Goal: Task Accomplishment & Management: Complete application form

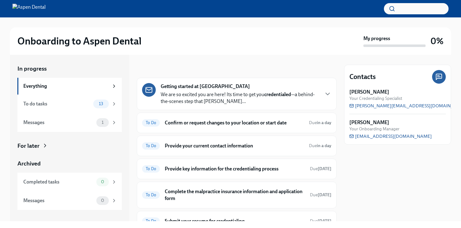
click at [249, 88] on div "Getting started at Aspen Dental We are so excited you are here! Its time to get…" at bounding box center [240, 94] width 158 height 22
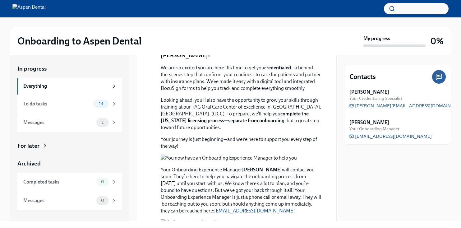
scroll to position [114, 0]
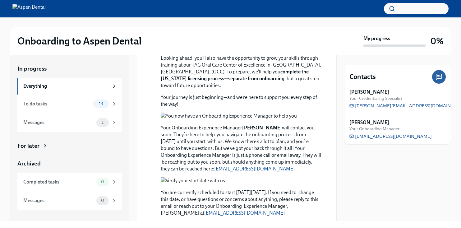
drag, startPoint x: 185, startPoint y: 79, endPoint x: 262, endPoint y: 85, distance: 76.7
click at [260, 85] on div "Welcome to the next step in your onboarding, [PERSON_NAME]! We are so excited y…" at bounding box center [241, 233] width 161 height 472
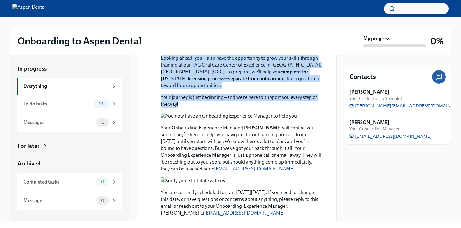
drag, startPoint x: 185, startPoint y: 94, endPoint x: 321, endPoint y: 170, distance: 155.8
click at [321, 170] on div "[DATE] Welcome to the next step in your onboarding, [PERSON_NAME]! We are so ex…" at bounding box center [236, 227] width 189 height 483
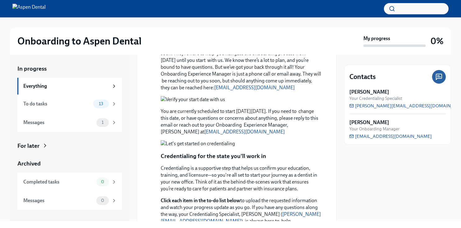
scroll to position [189, 0]
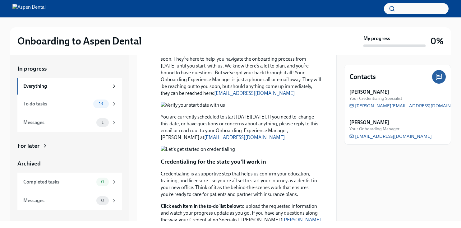
click at [221, 44] on button "Zoom image" at bounding box center [241, 40] width 161 height 7
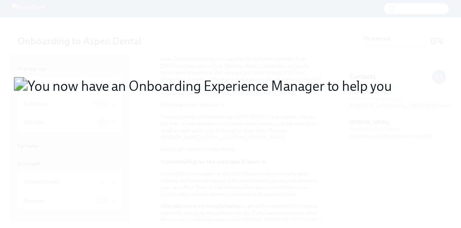
click at [221, 118] on button "Unzoom image" at bounding box center [230, 114] width 461 height 228
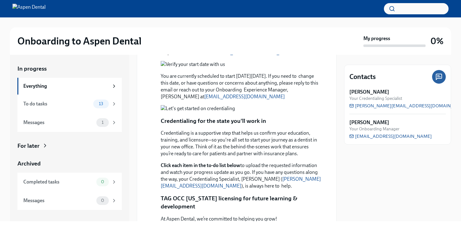
scroll to position [262, 0]
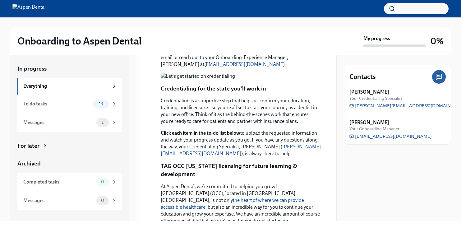
click at [210, 35] on button "Zoom image" at bounding box center [241, 32] width 161 height 7
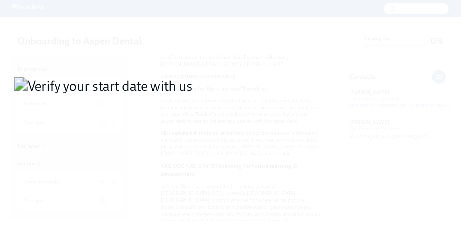
click at [210, 124] on button "Unzoom image" at bounding box center [230, 114] width 461 height 228
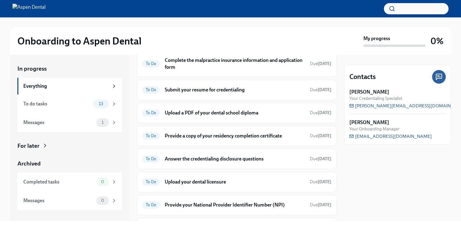
scroll to position [609, 0]
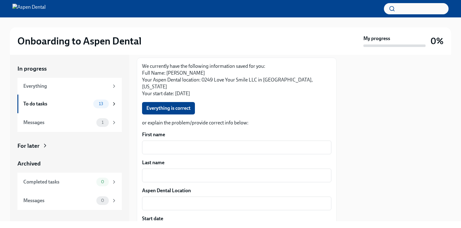
scroll to position [61, 0]
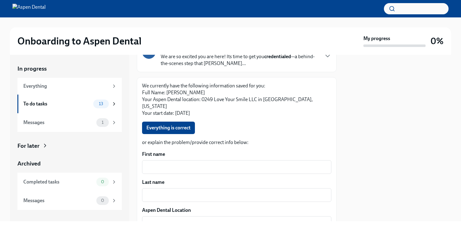
click at [228, 122] on div "Everything is correct" at bounding box center [236, 128] width 189 height 12
drag, startPoint x: 144, startPoint y: 85, endPoint x: 219, endPoint y: 92, distance: 75.4
click at [219, 92] on p "We currently have the following information saved for you: Full Name: [PERSON_N…" at bounding box center [236, 99] width 189 height 34
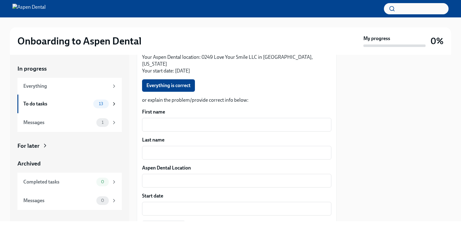
scroll to position [104, 0]
click at [189, 82] on button "Everything is correct" at bounding box center [168, 85] width 53 height 12
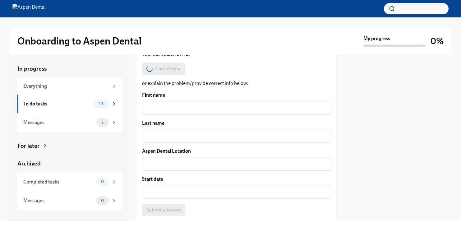
scroll to position [121, 0]
click at [195, 100] on div "x ​" at bounding box center [236, 107] width 189 height 14
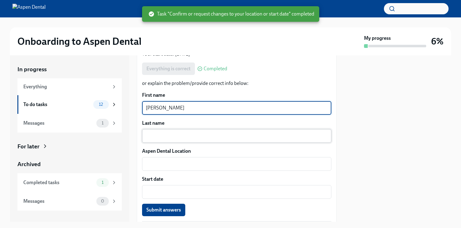
type textarea "[PERSON_NAME]"
click at [194, 132] on textarea "Last name" at bounding box center [237, 135] width 182 height 7
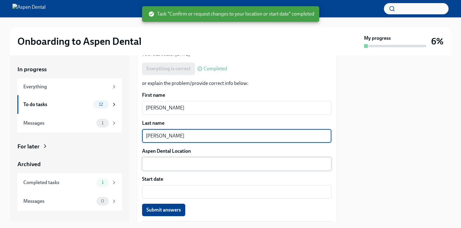
type textarea "[PERSON_NAME]"
click at [197, 161] on div "x ​" at bounding box center [236, 164] width 189 height 14
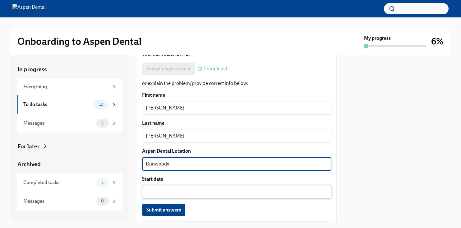
type textarea "Dunwoody"
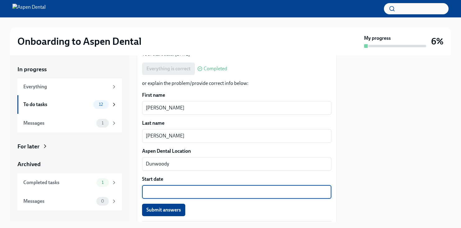
click at [187, 188] on textarea "Start date" at bounding box center [237, 191] width 182 height 7
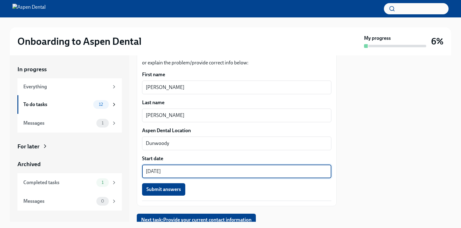
scroll to position [157, 0]
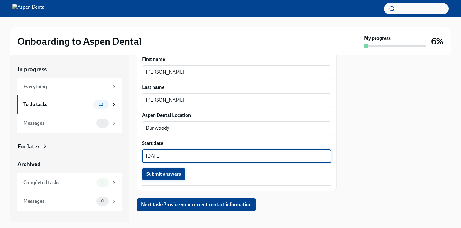
type textarea "[DATE]"
click at [173, 171] on span "Submit answers" at bounding box center [164, 174] width 35 height 6
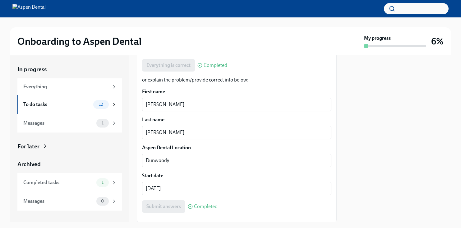
scroll to position [159, 0]
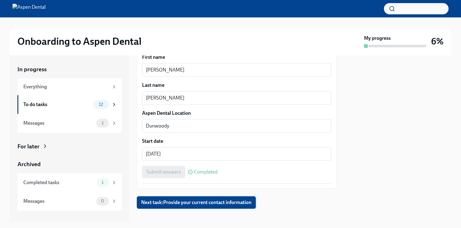
click at [201, 199] on span "Next task : Provide your current contact information" at bounding box center [196, 202] width 110 height 6
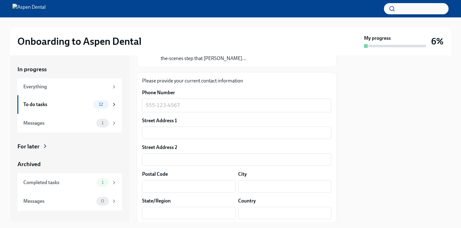
scroll to position [64, 0]
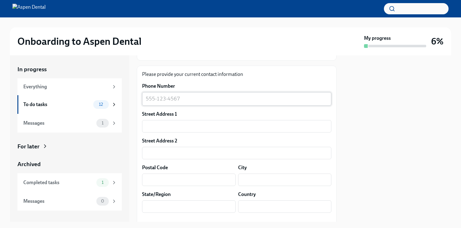
click at [191, 105] on div "x ​" at bounding box center [236, 99] width 189 height 14
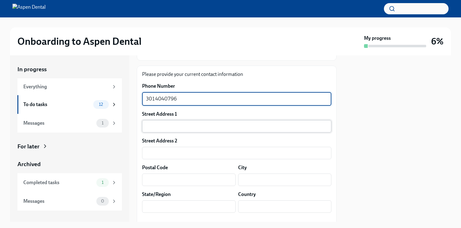
type textarea "3014040796"
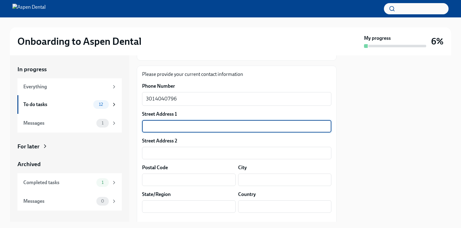
click at [185, 127] on input "text" at bounding box center [236, 126] width 189 height 12
type input "[STREET_ADDRESS]"
type input "30316"
type input "[GEOGRAPHIC_DATA]"
type input "GA"
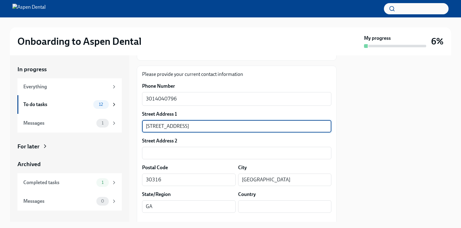
type input "US"
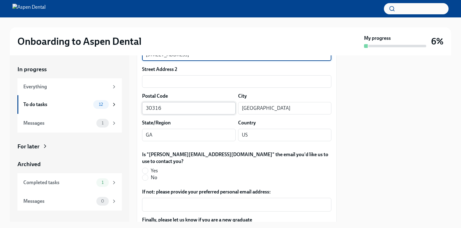
scroll to position [152, 0]
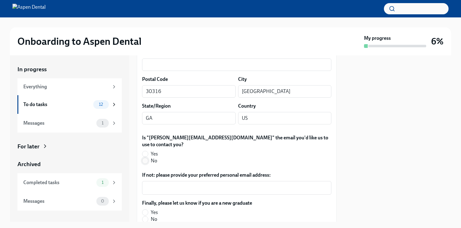
click at [146, 158] on input "No" at bounding box center [146, 161] width 6 height 6
radio input "true"
click at [201, 186] on div "x ​" at bounding box center [236, 188] width 189 height 14
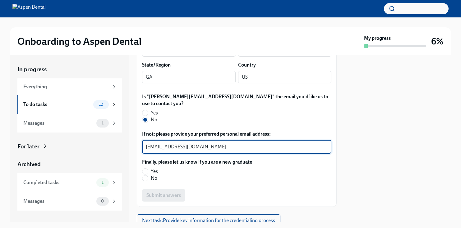
scroll to position [196, 0]
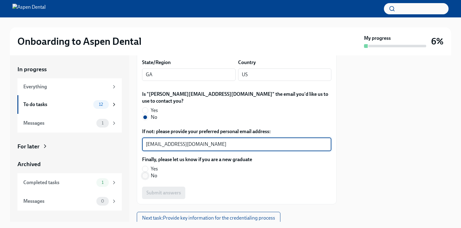
type textarea "[EMAIL_ADDRESS][DOMAIN_NAME]"
click at [146, 173] on input "No" at bounding box center [146, 176] width 6 height 6
radio input "true"
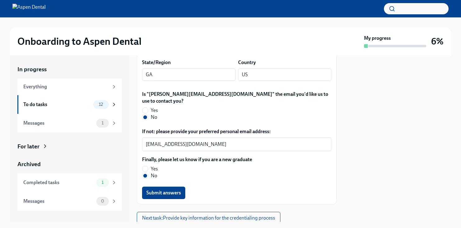
scroll to position [211, 0]
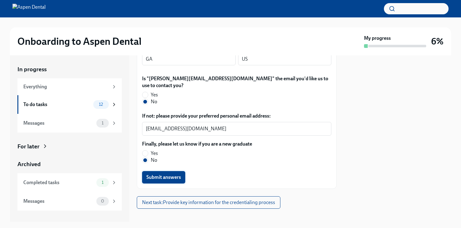
click at [170, 174] on span "Submit answers" at bounding box center [164, 177] width 35 height 6
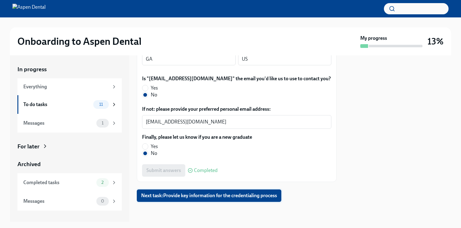
click at [231, 197] on span "Next task : Provide key information for the credentialing process" at bounding box center [209, 196] width 136 height 6
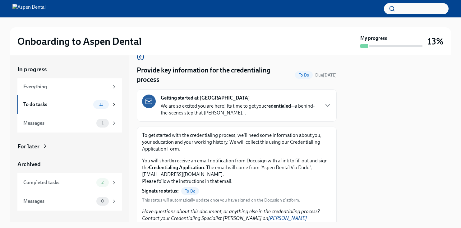
scroll to position [12, 0]
click at [225, 113] on p "We are so excited you are here! Its time to get you credentialed —a behind-the-…" at bounding box center [240, 109] width 158 height 14
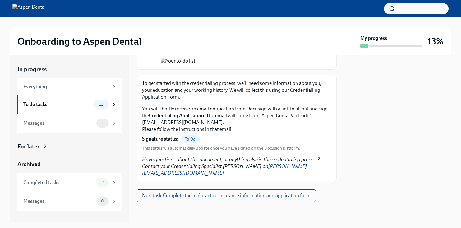
scroll to position [664, 0]
click at [193, 142] on span "To Do" at bounding box center [190, 139] width 18 height 5
click at [175, 115] on p "You will shortly receive an email notification from Docusign with a link to fil…" at bounding box center [236, 118] width 189 height 27
click at [160, 82] on div "To get started with the credentialing process, we'll need some information abou…" at bounding box center [237, 128] width 200 height 107
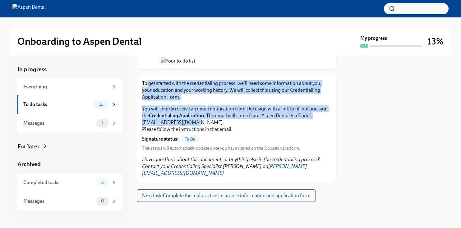
drag, startPoint x: 147, startPoint y: 90, endPoint x: 316, endPoint y: 131, distance: 174.2
click at [316, 131] on div "To get started with the credentialing process, we'll need some information abou…" at bounding box center [236, 128] width 189 height 97
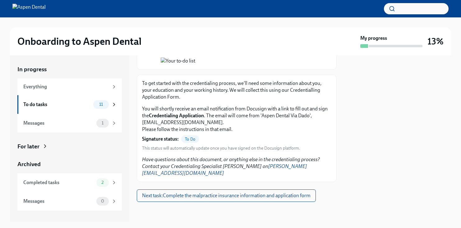
click at [193, 142] on span "To Do" at bounding box center [190, 139] width 18 height 5
drag, startPoint x: 166, startPoint y: 164, endPoint x: 216, endPoint y: 166, distance: 50.4
click at [216, 166] on em "Have questions about this document, or anything else in the credentialing proce…" at bounding box center [231, 167] width 178 height 20
click at [227, 141] on div "You will shortly receive an email notification from Docusign with a link to fil…" at bounding box center [236, 128] width 189 height 46
click at [218, 196] on span "Next task : Complete the malpractice insurance information and application form" at bounding box center [226, 196] width 169 height 6
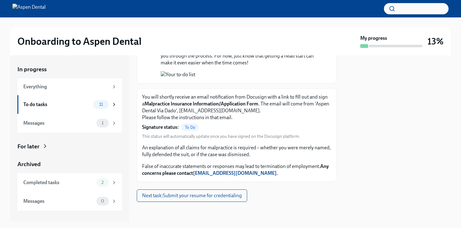
scroll to position [657, 0]
click at [82, 103] on div "To do tasks" at bounding box center [57, 104] width 68 height 7
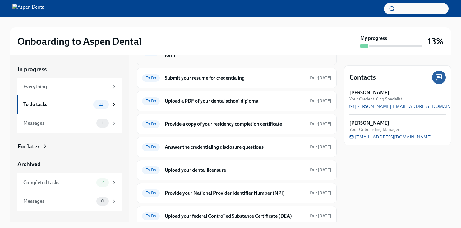
scroll to position [133, 0]
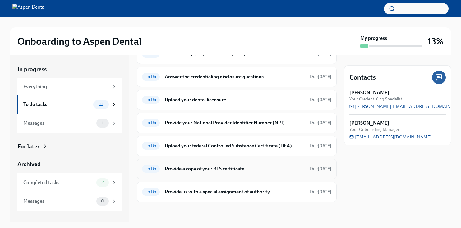
click at [205, 170] on h6 "Provide a copy of your BLS certificate" at bounding box center [235, 169] width 140 height 7
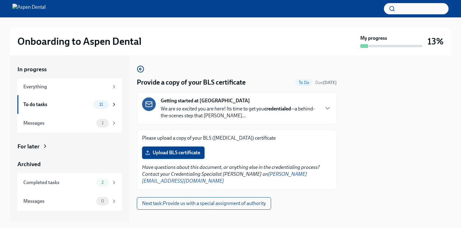
click at [189, 156] on label "Upload BLS certificate" at bounding box center [173, 153] width 63 height 12
click at [0, 0] on input "Upload BLS certificate" at bounding box center [0, 0] width 0 height 0
click at [183, 151] on span "Upload BLS certificate" at bounding box center [174, 153] width 54 height 6
click at [0, 0] on input "Upload BLS certificate" at bounding box center [0, 0] width 0 height 0
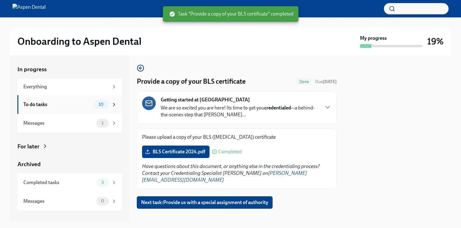
click at [72, 105] on div "To do tasks" at bounding box center [57, 104] width 68 height 7
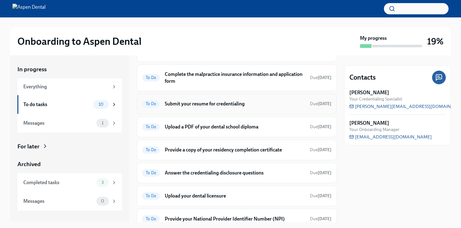
scroll to position [110, 0]
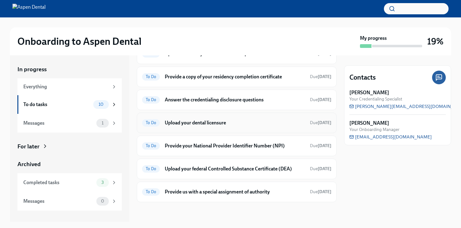
click at [220, 125] on h6 "Upload your dental licensure" at bounding box center [235, 122] width 140 height 7
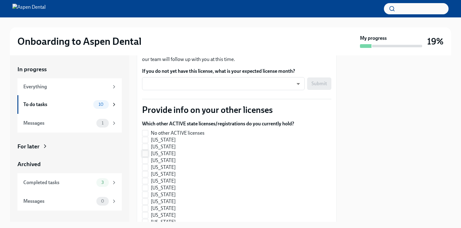
scroll to position [133, 0]
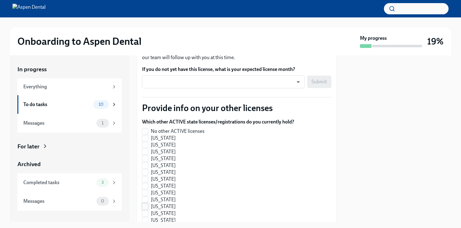
click at [146, 207] on input "[US_STATE]" at bounding box center [146, 207] width 6 height 6
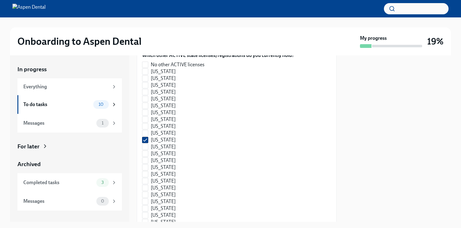
scroll to position [149, 0]
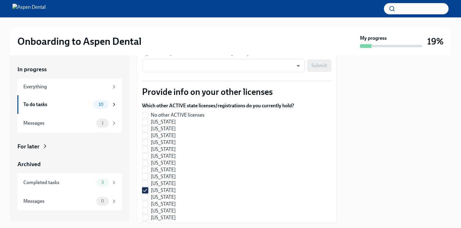
click at [146, 189] on input "[US_STATE]" at bounding box center [146, 191] width 6 height 6
checkbox input "false"
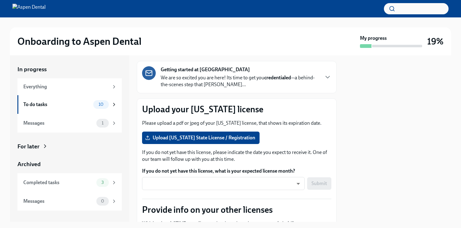
scroll to position [31, 0]
click at [201, 137] on span "Upload [US_STATE] State License / Registration" at bounding box center [201, 137] width 109 height 6
click at [0, 0] on input "Upload [US_STATE] State License / Registration" at bounding box center [0, 0] width 0 height 0
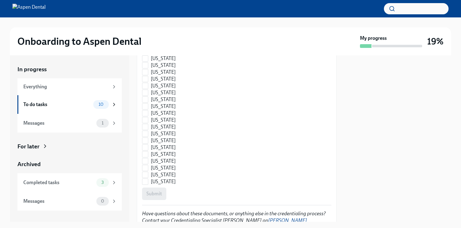
scroll to position [953, 0]
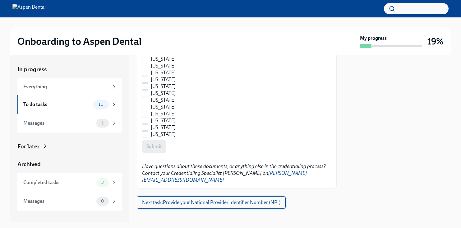
click at [220, 200] on button "Next task : Provide your National Provider Identifier Number (NPI)" at bounding box center [211, 202] width 149 height 12
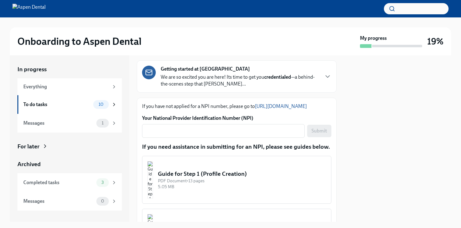
scroll to position [43, 0]
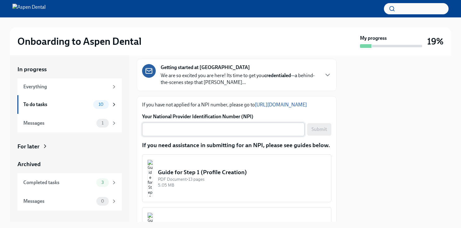
click at [205, 133] on textarea "Your National Provider Identification Number (NPI)" at bounding box center [223, 129] width 155 height 7
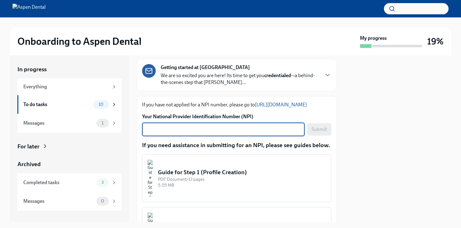
paste textarea "1285313304"
type textarea "1285313304"
click at [313, 130] on span "Submit" at bounding box center [320, 129] width 16 height 6
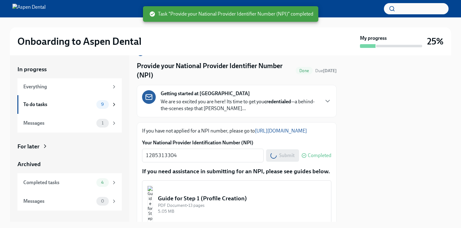
scroll to position [10, 0]
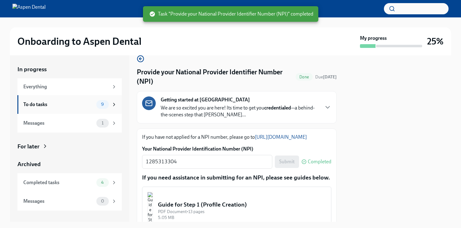
click at [77, 106] on div "To do tasks" at bounding box center [58, 104] width 71 height 7
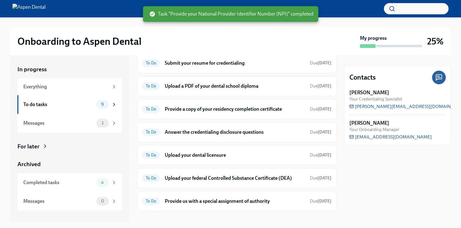
scroll to position [87, 0]
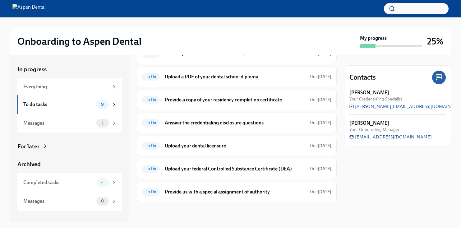
click at [251, 211] on div at bounding box center [237, 212] width 200 height 20
click at [217, 150] on div "To Do Upload your dental licensure Due [DATE]" at bounding box center [236, 146] width 189 height 10
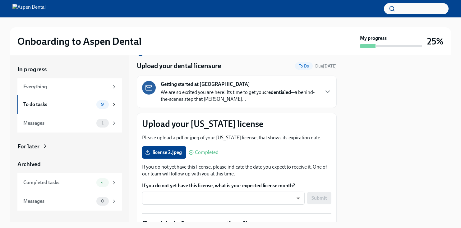
scroll to position [19, 0]
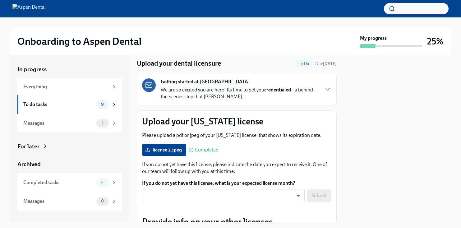
click at [211, 126] on p "Upload your [US_STATE] license" at bounding box center [236, 121] width 189 height 11
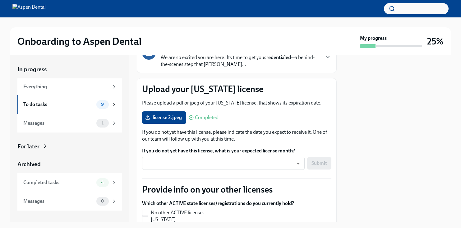
scroll to position [70, 0]
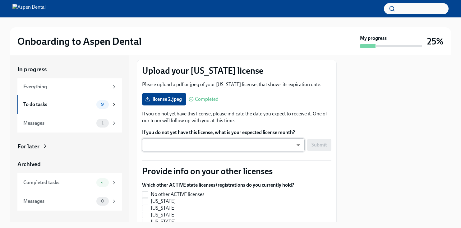
click at [236, 143] on body "Onboarding to Aspen Dental My progress 25% In progress Everything To do tasks 9…" at bounding box center [230, 114] width 461 height 228
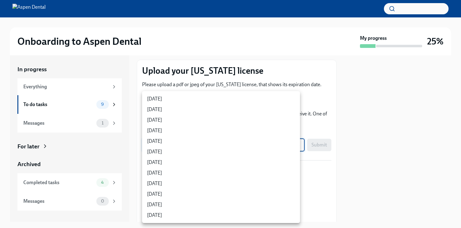
click at [372, 134] on div at bounding box center [230, 114] width 461 height 228
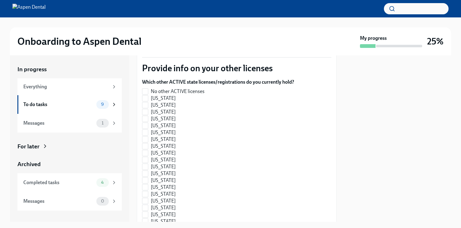
scroll to position [158, 0]
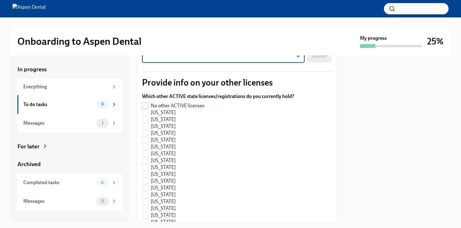
click at [144, 107] on input "No other ACTIVE licenses" at bounding box center [146, 106] width 6 height 6
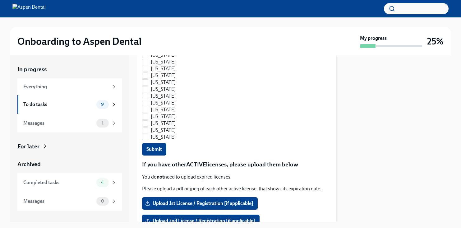
scroll to position [485, 0]
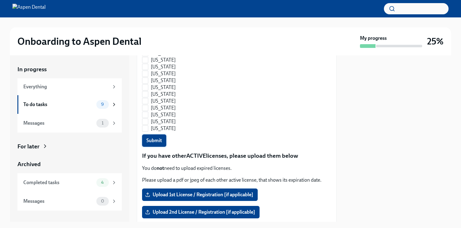
click at [148, 143] on span "Submit" at bounding box center [155, 141] width 16 height 6
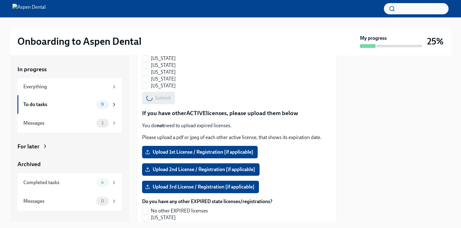
scroll to position [567, 0]
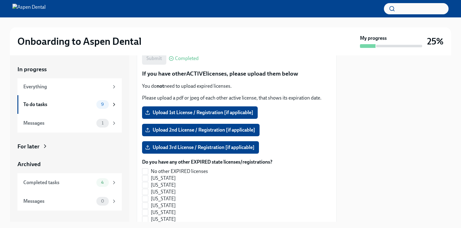
checkbox input "true"
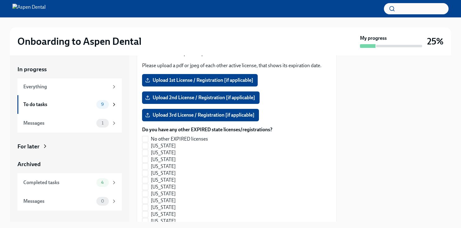
scroll to position [610, 0]
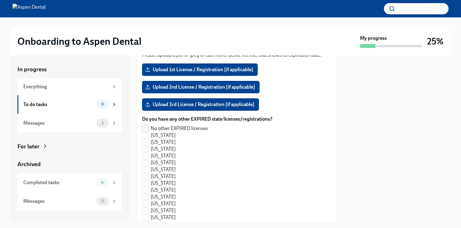
click at [147, 127] on input "No other EXPIRED licenses" at bounding box center [146, 129] width 6 height 6
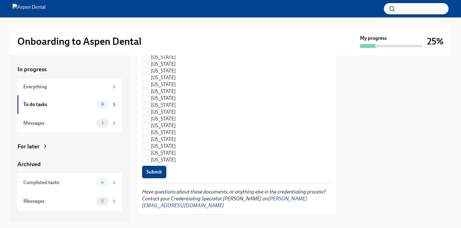
scroll to position [953, 0]
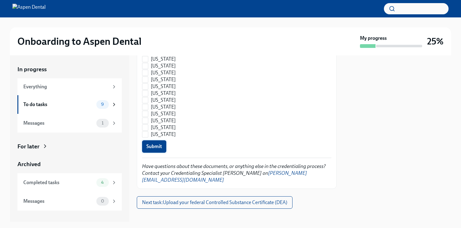
click at [162, 148] on button "Submit" at bounding box center [154, 146] width 24 height 12
checkbox input "true"
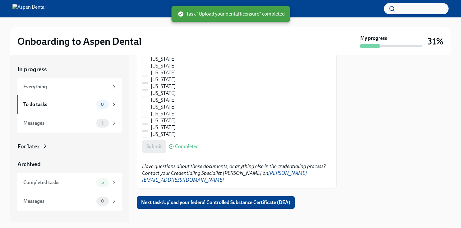
scroll to position [943, 0]
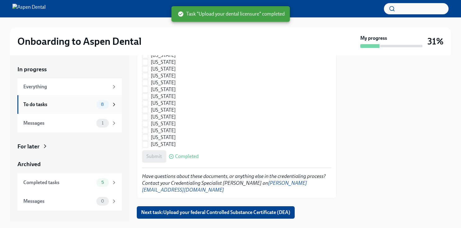
click at [89, 103] on div "To do tasks" at bounding box center [58, 104] width 71 height 7
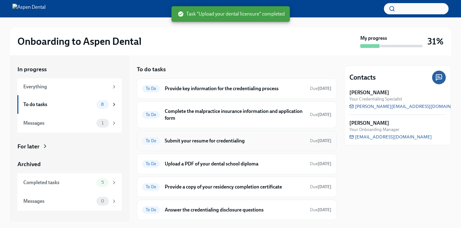
scroll to position [64, 0]
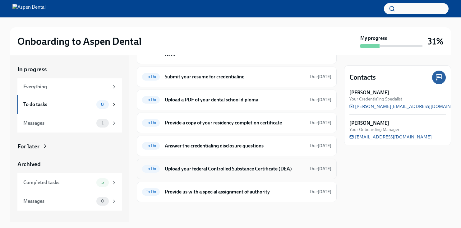
click at [224, 170] on h6 "Upload your federal Controlled Substance Certificate (DEA)" at bounding box center [235, 169] width 140 height 7
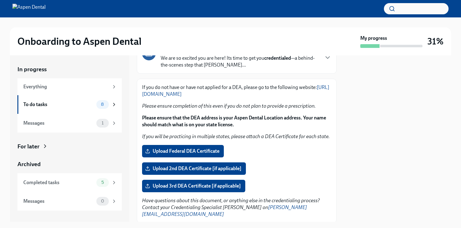
scroll to position [68, 0]
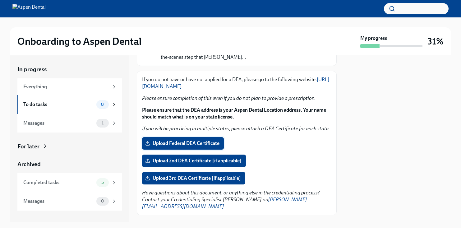
click at [214, 147] on span "Upload Federal DEA Certificate" at bounding box center [183, 143] width 73 height 6
click at [0, 0] on input "Upload Federal DEA Certificate" at bounding box center [0, 0] width 0 height 0
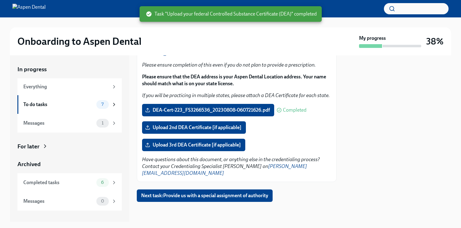
scroll to position [0, 0]
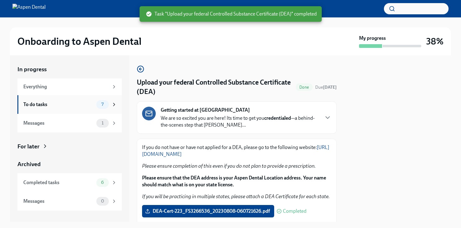
click at [59, 100] on div "To do tasks 7" at bounding box center [70, 104] width 94 height 9
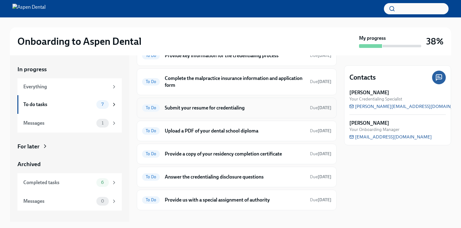
scroll to position [41, 0]
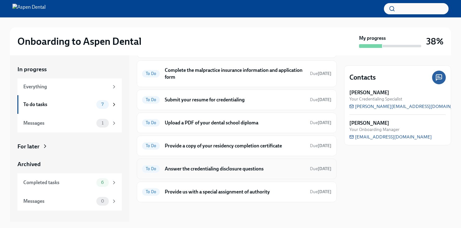
click at [232, 171] on h6 "Answer the credentialing disclosure questions" at bounding box center [235, 169] width 140 height 7
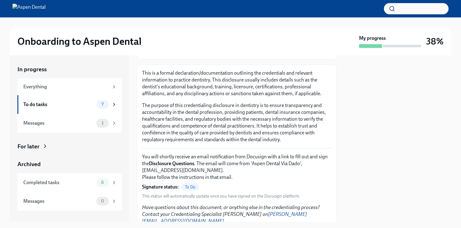
scroll to position [106, 0]
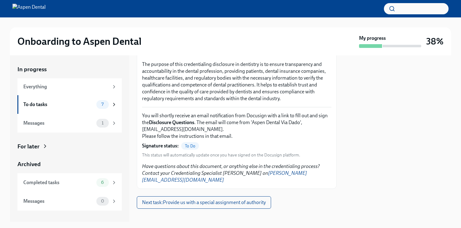
click at [188, 146] on span "To Do" at bounding box center [190, 146] width 18 height 5
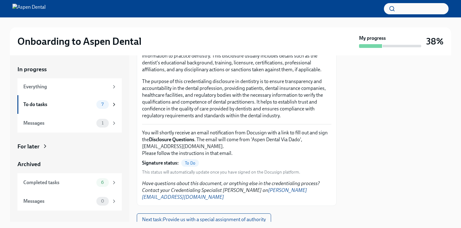
scroll to position [92, 0]
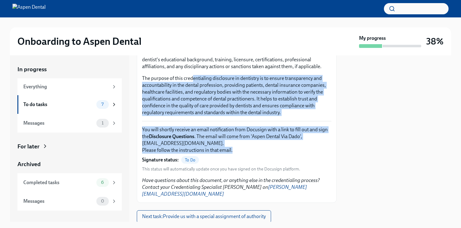
drag, startPoint x: 193, startPoint y: 80, endPoint x: 303, endPoint y: 160, distance: 136.6
click at [303, 160] on div "This is a formal declaration/documentation outlining the credentials and releva…" at bounding box center [236, 120] width 189 height 155
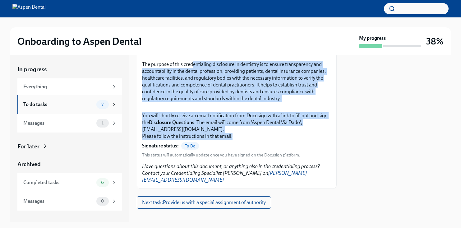
click at [82, 104] on div "To do tasks" at bounding box center [58, 104] width 71 height 7
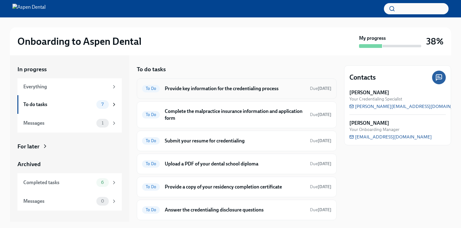
click at [223, 91] on h6 "Provide key information for the credentialing process" at bounding box center [235, 88] width 140 height 7
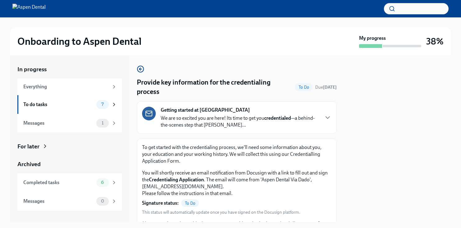
scroll to position [57, 0]
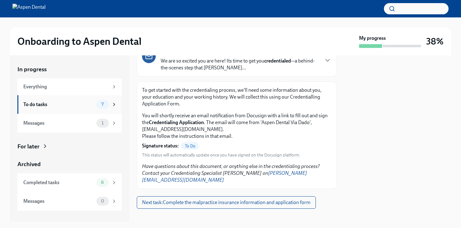
click at [71, 104] on div "To do tasks" at bounding box center [58, 104] width 71 height 7
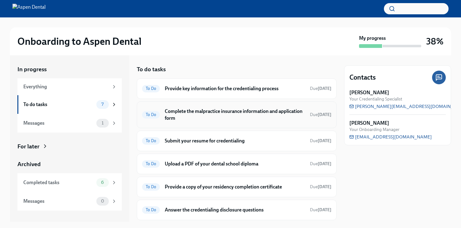
click at [213, 116] on h6 "Complete the malpractice insurance information and application form" at bounding box center [235, 115] width 140 height 14
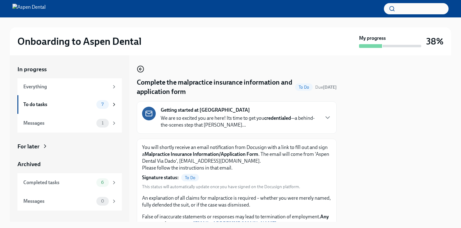
click at [138, 72] on icon "button" at bounding box center [140, 68] width 7 height 7
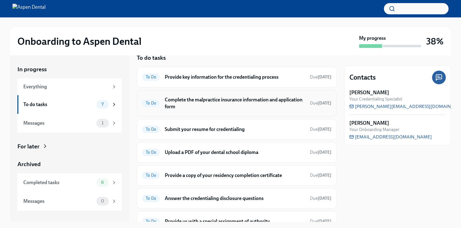
scroll to position [13, 0]
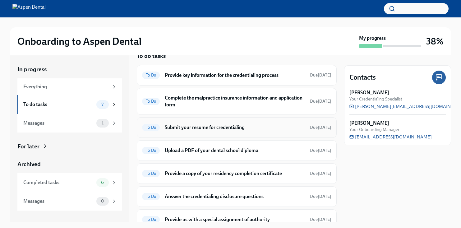
click at [224, 126] on h6 "Submit your resume for credentialing" at bounding box center [235, 127] width 140 height 7
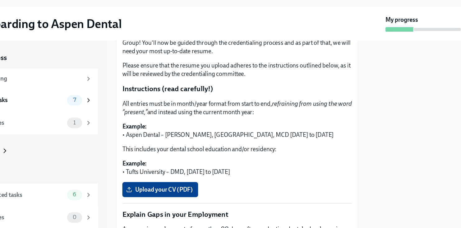
scroll to position [88, 0]
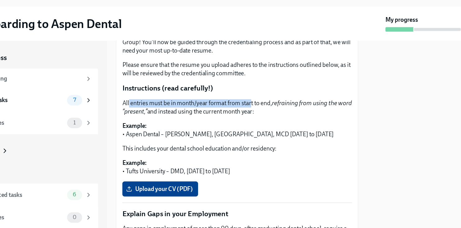
drag, startPoint x: 147, startPoint y: 107, endPoint x: 248, endPoint y: 106, distance: 100.2
click at [248, 106] on p "All entries must be in month/year format from start to end, refraining from usi…" at bounding box center [236, 111] width 189 height 14
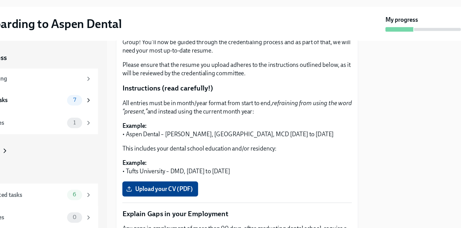
click at [181, 116] on p "All entries must be in month/year format from start to end, refraining from usi…" at bounding box center [236, 111] width 189 height 14
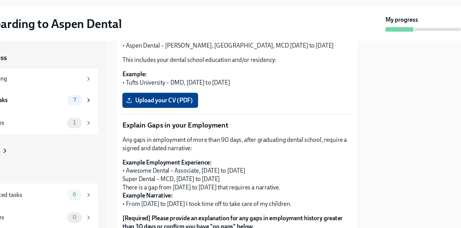
scroll to position [159, 0]
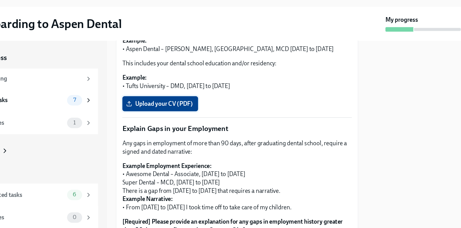
click at [176, 108] on span "Upload your CV (PDF)" at bounding box center [174, 107] width 54 height 6
click at [0, 0] on input "Upload your CV (PDF)" at bounding box center [0, 0] width 0 height 0
click at [175, 108] on span "Upload your CV (PDF)" at bounding box center [174, 107] width 54 height 6
click at [0, 0] on input "Upload your CV (PDF)" at bounding box center [0, 0] width 0 height 0
click at [183, 108] on span "Upload your CV (PDF)" at bounding box center [174, 107] width 54 height 6
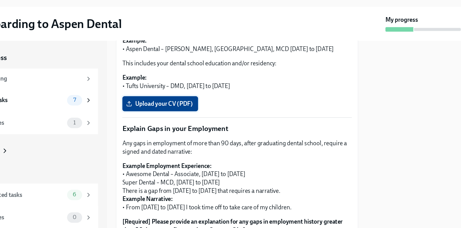
click at [0, 0] on input "Upload your CV (PDF)" at bounding box center [0, 0] width 0 height 0
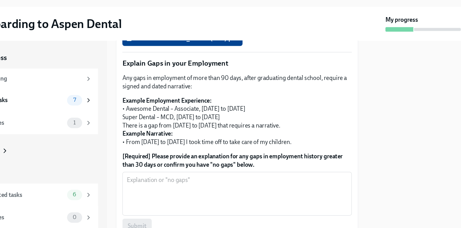
scroll to position [218, 0]
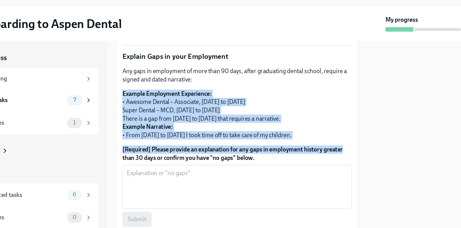
drag, startPoint x: 143, startPoint y: 100, endPoint x: 332, endPoint y: 148, distance: 194.4
click at [331, 148] on div "Thank you for submitting your resume as part of your interview process with The…" at bounding box center [237, 75] width 200 height 329
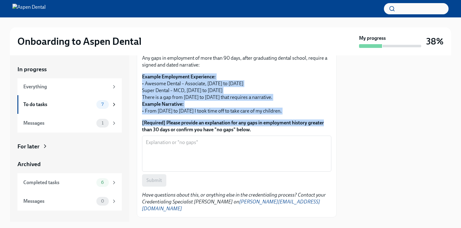
scroll to position [244, 0]
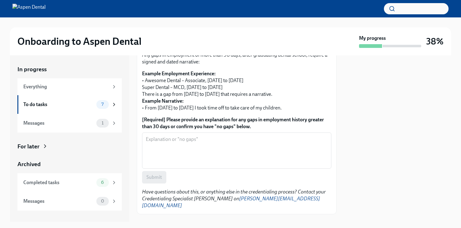
click at [214, 182] on div "Submit" at bounding box center [236, 177] width 189 height 12
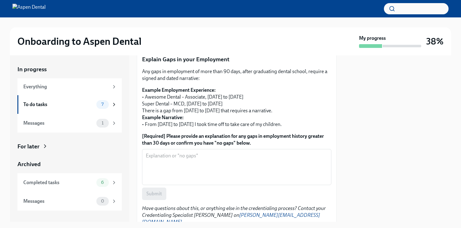
scroll to position [269, 0]
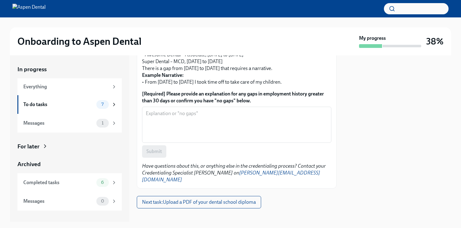
click at [203, 101] on label "[Required] Please provide an explanation for any gaps in employment history gre…" at bounding box center [236, 98] width 189 height 14
click at [203, 110] on textarea "[Required] Please provide an explanation for any gaps in employment history gre…" at bounding box center [237, 125] width 182 height 30
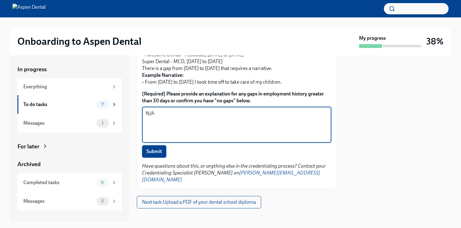
type textarea "N/A"
click at [165, 155] on button "Submit" at bounding box center [154, 151] width 24 height 12
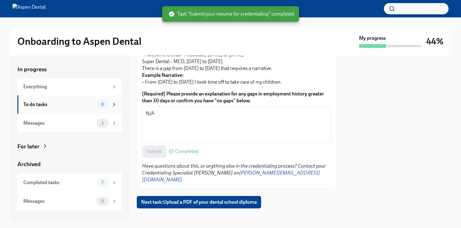
click at [62, 105] on div "To do tasks" at bounding box center [58, 104] width 71 height 7
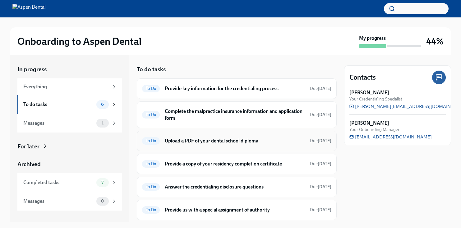
click at [201, 144] on h6 "Upload a PDF of your dental school diploma" at bounding box center [235, 141] width 140 height 7
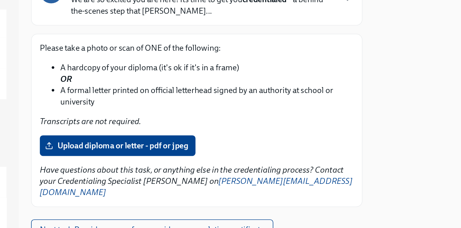
scroll to position [45, 0]
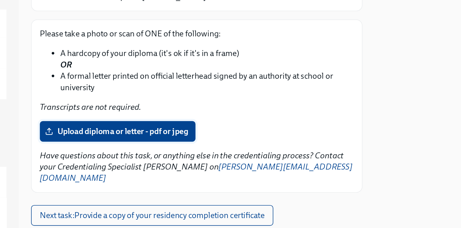
click at [203, 149] on span "Upload diploma or letter - pdf or jpeg" at bounding box center [189, 152] width 85 height 6
click at [0, 0] on input "Upload diploma or letter - pdf or jpeg" at bounding box center [0, 0] width 0 height 0
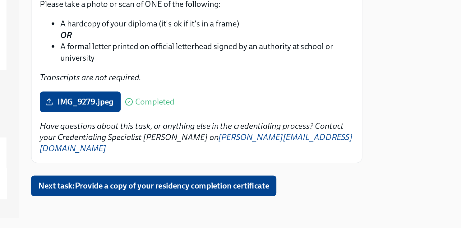
scroll to position [0, 0]
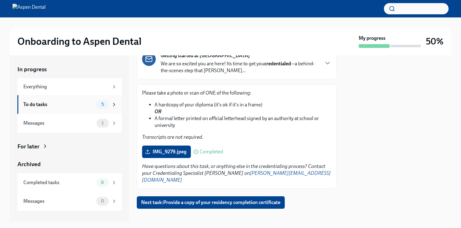
click at [92, 106] on div "To do tasks" at bounding box center [58, 104] width 71 height 7
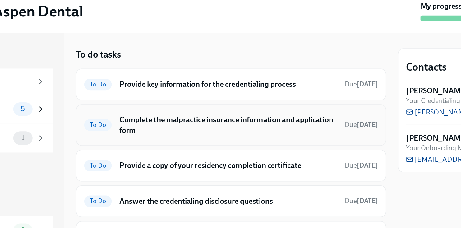
click at [242, 113] on h6 "Complete the malpractice insurance information and application form" at bounding box center [235, 115] width 140 height 14
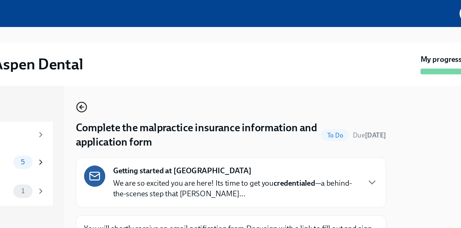
click at [144, 70] on icon "button" at bounding box center [140, 68] width 7 height 7
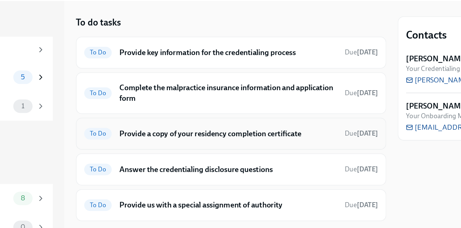
click at [221, 144] on h6 "Provide a copy of your residency completion certificate" at bounding box center [235, 141] width 140 height 7
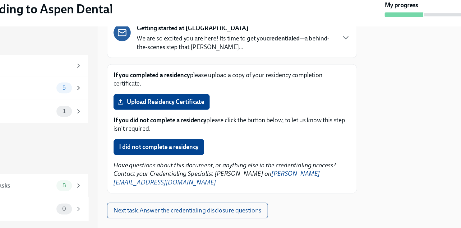
scroll to position [53, 0]
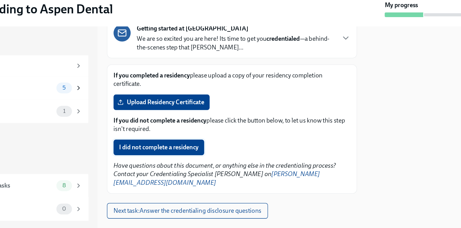
click at [203, 155] on span "I did not complete a residency" at bounding box center [179, 152] width 64 height 6
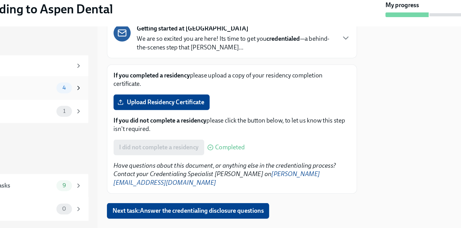
click at [102, 106] on span "4" at bounding box center [102, 104] width 10 height 5
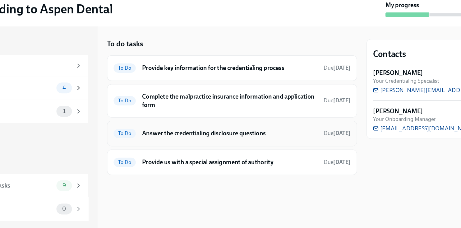
click at [235, 142] on h6 "Answer the credentialing disclosure questions" at bounding box center [235, 141] width 140 height 7
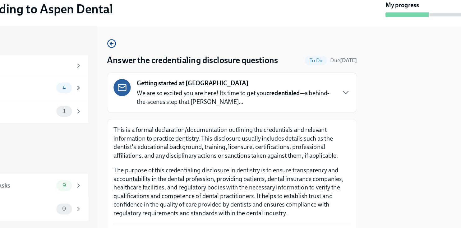
click at [139, 64] on div "Answer the credentialing disclosure questions To Do Due [DATE] Getting started …" at bounding box center [237, 138] width 200 height 166
click at [140, 69] on icon "button" at bounding box center [140, 68] width 7 height 7
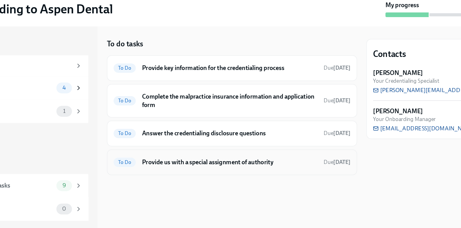
click at [199, 162] on h6 "Provide us with a special assignment of authority" at bounding box center [235, 164] width 140 height 7
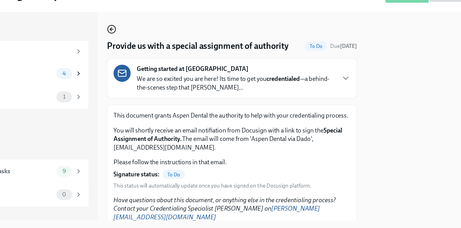
click at [140, 69] on icon "button" at bounding box center [139, 69] width 1 height 2
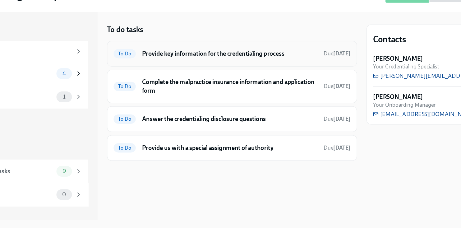
click at [171, 90] on h6 "Provide key information for the credentialing process" at bounding box center [235, 88] width 140 height 7
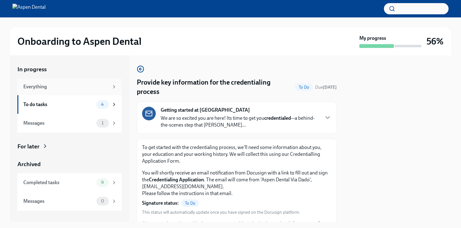
click at [86, 89] on div "Everything" at bounding box center [66, 86] width 86 height 7
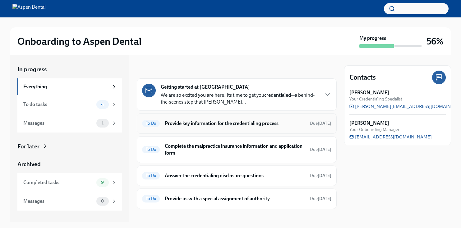
scroll to position [7, 0]
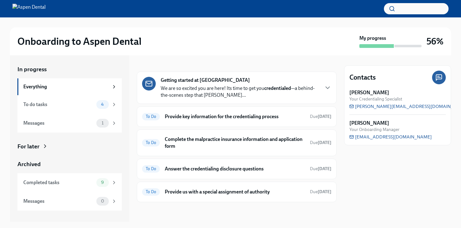
click at [438, 78] on icon at bounding box center [439, 77] width 7 height 7
click at [83, 126] on div "Messages" at bounding box center [58, 123] width 71 height 7
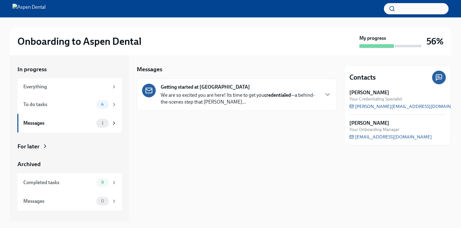
click at [186, 105] on p "We are so excited you are here! Its time to get you credentialed —a behind-the-…" at bounding box center [240, 99] width 158 height 14
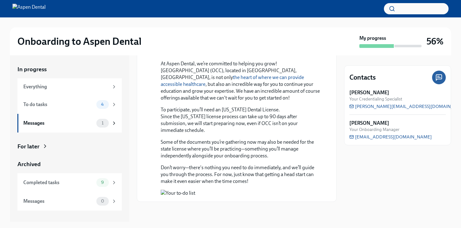
scroll to position [515, 0]
click at [101, 127] on div "Messages 1" at bounding box center [69, 123] width 105 height 19
click at [82, 101] on div "To do tasks" at bounding box center [58, 104] width 71 height 7
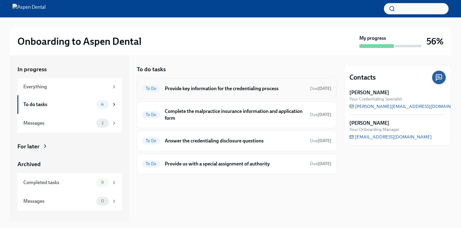
click at [228, 90] on h6 "Provide key information for the credentialing process" at bounding box center [235, 88] width 140 height 7
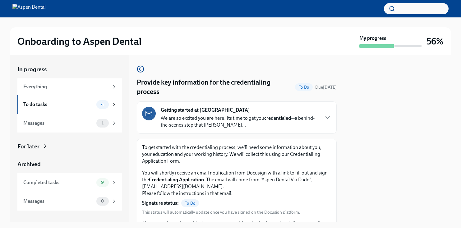
scroll to position [57, 0]
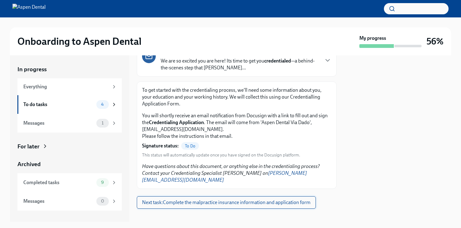
click at [201, 199] on span "Next task : Complete the malpractice insurance information and application form" at bounding box center [226, 202] width 169 height 6
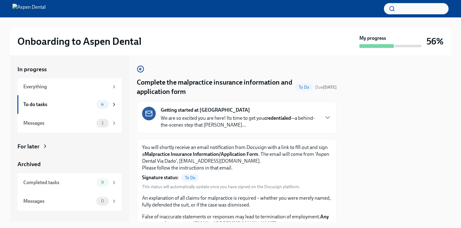
scroll to position [50, 0]
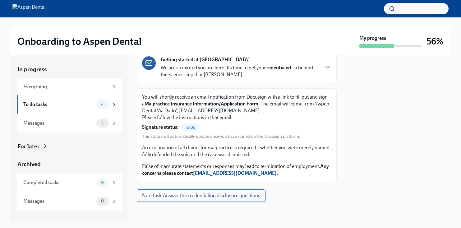
click at [213, 201] on button "Next task : Answer the credentialing disclosure questions" at bounding box center [201, 195] width 129 height 12
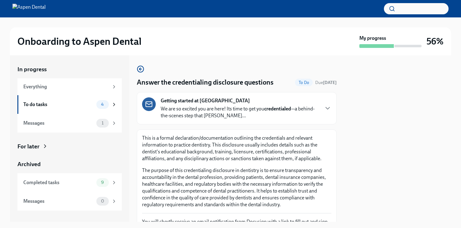
scroll to position [106, 0]
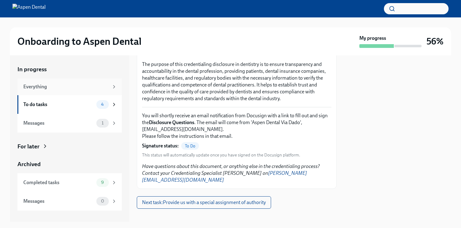
click at [94, 90] on div "Everything" at bounding box center [69, 86] width 105 height 17
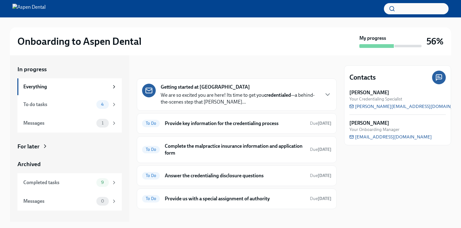
click at [438, 76] on icon at bounding box center [439, 77] width 7 height 7
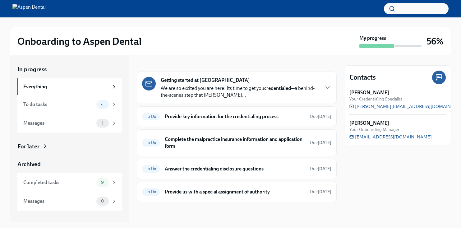
click at [430, 112] on div "[PERSON_NAME] Your Credentialing Specialist [PERSON_NAME][EMAIL_ADDRESS][DOMAIN…" at bounding box center [398, 114] width 96 height 51
click at [279, 87] on strong "credentialed" at bounding box center [277, 88] width 27 height 6
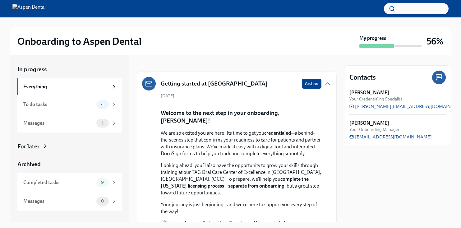
click at [272, 83] on div "Getting started at Aspen Dental Archive" at bounding box center [236, 84] width 189 height 14
click at [324, 84] on icon "button" at bounding box center [327, 83] width 7 height 7
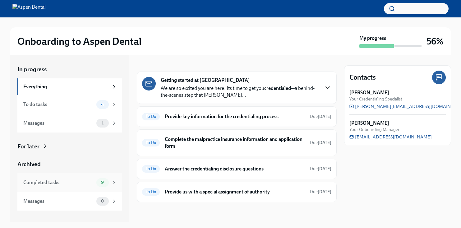
click at [94, 187] on div "Completed tasks 9" at bounding box center [69, 182] width 105 height 19
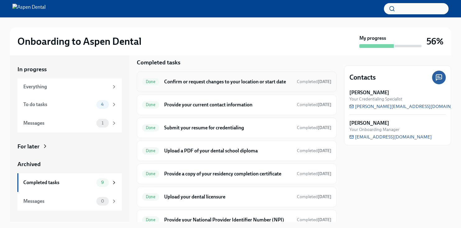
click at [241, 82] on h6 "Confirm or request changes to your location or start date" at bounding box center [228, 81] width 128 height 7
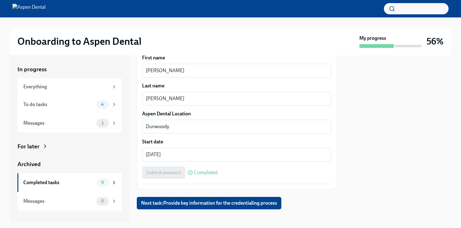
scroll to position [159, 0]
click at [230, 199] on span "Next task : Provide key information for the credentialing process" at bounding box center [209, 202] width 136 height 6
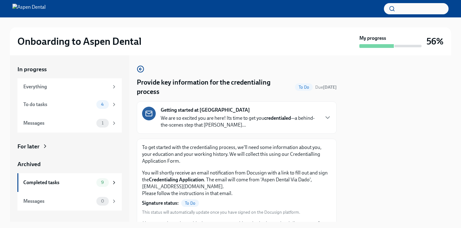
scroll to position [57, 0]
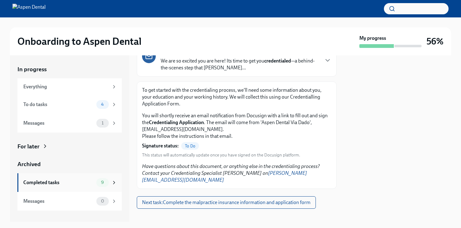
click at [61, 184] on div "Completed tasks" at bounding box center [58, 182] width 71 height 7
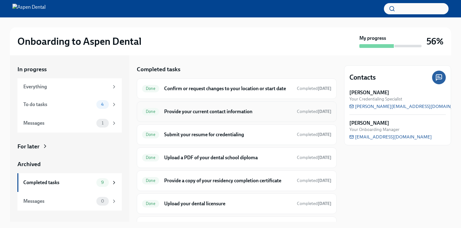
click at [239, 114] on h6 "Provide your current contact information" at bounding box center [228, 111] width 128 height 7
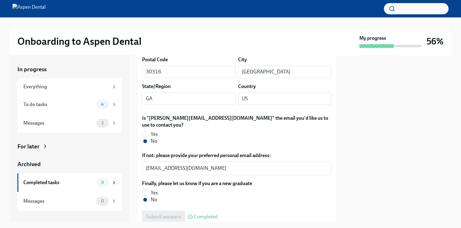
scroll to position [172, 0]
click at [83, 105] on div "To do tasks" at bounding box center [58, 104] width 71 height 7
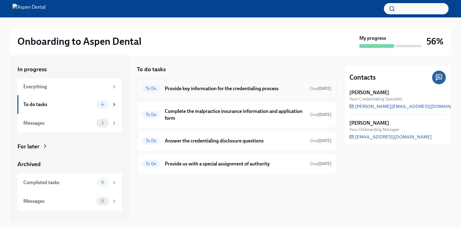
click at [224, 91] on h6 "Provide key information for the credentialing process" at bounding box center [235, 88] width 140 height 7
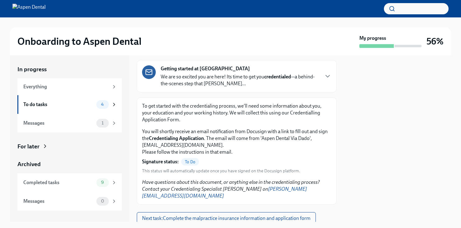
scroll to position [42, 0]
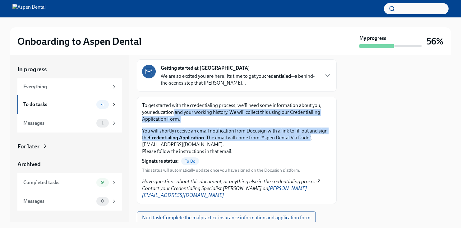
drag, startPoint x: 174, startPoint y: 109, endPoint x: 322, endPoint y: 138, distance: 151.2
click at [322, 138] on div "To get started with the credentialing process, we'll need some information abou…" at bounding box center [236, 150] width 189 height 97
click at [321, 139] on p "You will shortly receive an email notification from Docusign with a link to fil…" at bounding box center [236, 141] width 189 height 27
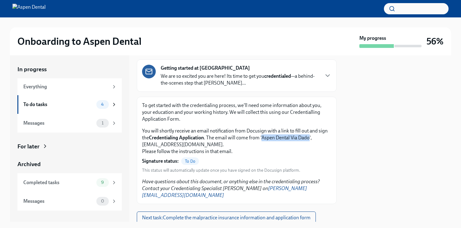
drag, startPoint x: 274, startPoint y: 138, endPoint x: 321, endPoint y: 140, distance: 47.3
click at [321, 140] on p "You will shortly receive an email notification from Docusign with a link to fil…" at bounding box center [236, 141] width 189 height 27
copy p "Aspen Dental Via Dado"
click at [342, 160] on div "In progress Everything To do tasks 4 Messages 1 For later Archived Completed ta…" at bounding box center [231, 138] width 442 height 166
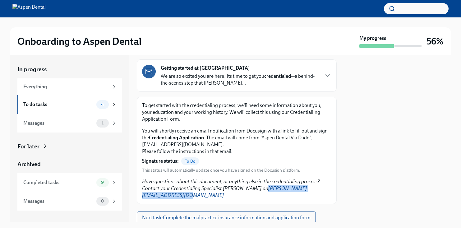
drag, startPoint x: 324, startPoint y: 190, endPoint x: 244, endPoint y: 189, distance: 80.0
click at [244, 189] on p "Have questions about this document, or anything else in the credentialing proce…" at bounding box center [236, 188] width 189 height 21
copy link "[PERSON_NAME][EMAIL_ADDRESS][DOMAIN_NAME]"
click at [89, 106] on div "To do tasks" at bounding box center [58, 104] width 71 height 7
